Goal: Task Accomplishment & Management: Use online tool/utility

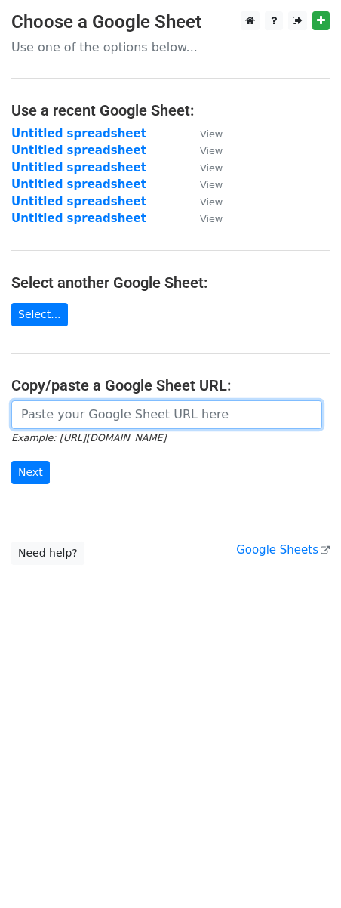
click at [89, 415] on input "url" at bounding box center [166, 414] width 311 height 29
paste input "https://docs.google.com/spreadsheets/d/1HMGMrYjktTYFt7y5rrXew1bgOkDO-8eBT7zLrXZ…"
type input "https://docs.google.com/spreadsheets/d/1HMGMrYjktTYFt7y5rrXew1bgOkDO-8eBT7zLrXZ…"
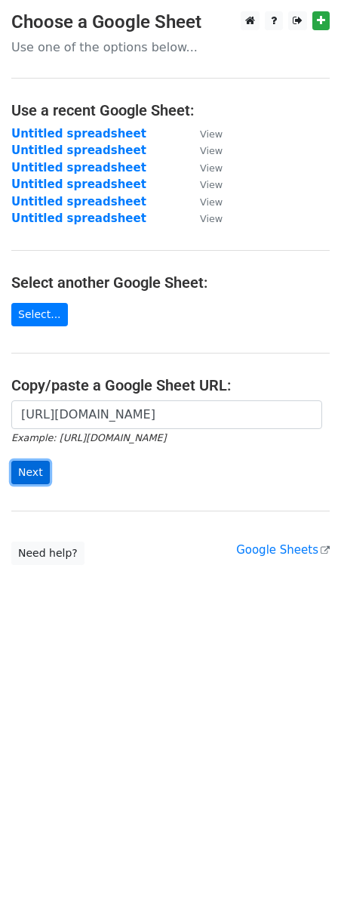
click at [30, 477] on input "Next" at bounding box center [30, 472] width 39 height 23
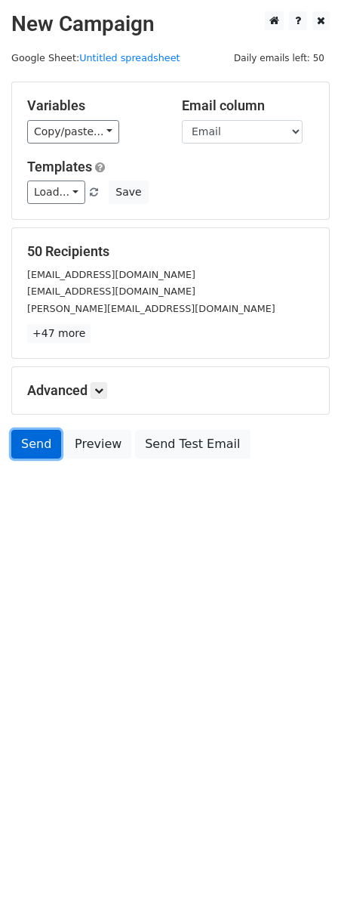
click at [33, 454] on link "Send" at bounding box center [36, 444] width 50 height 29
click at [39, 458] on link "Send" at bounding box center [36, 444] width 50 height 29
click at [39, 444] on link "Send" at bounding box center [36, 444] width 50 height 29
click at [36, 443] on link "Send" at bounding box center [36, 444] width 50 height 29
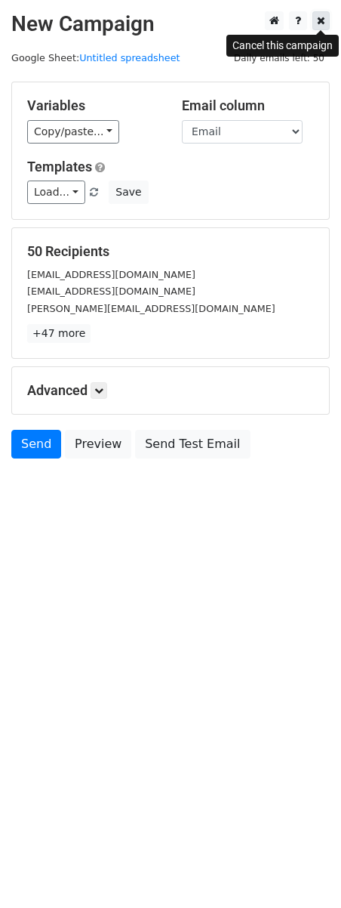
click at [327, 21] on link at bounding box center [321, 20] width 17 height 19
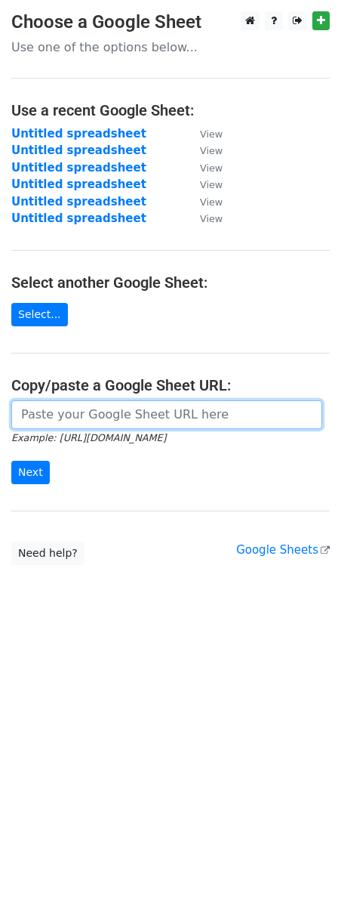
click at [94, 418] on input "url" at bounding box center [166, 414] width 311 height 29
paste input "https://docs.google.com/spreadsheets/d/1HMGMrYjktTYFt7y5rrXew1bgOkDO-8eBT7zLrXZ…"
type input "https://docs.google.com/spreadsheets/d/1HMGMrYjktTYFt7y5rrXew1bgOkDO-8eBT7zLrXZ…"
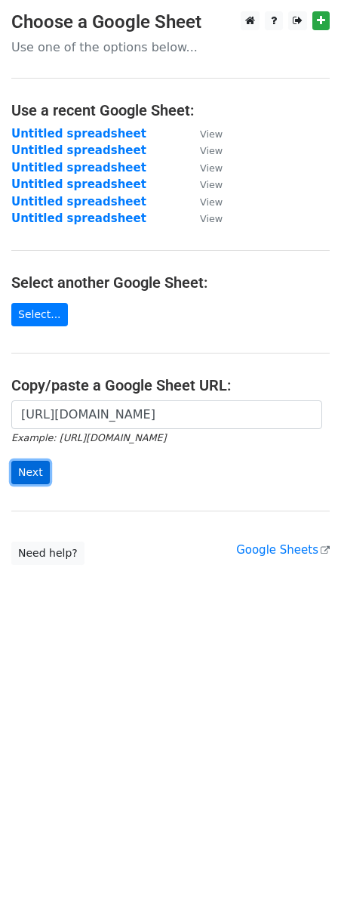
click at [25, 478] on input "Next" at bounding box center [30, 472] width 39 height 23
